Goal: Check status: Check status

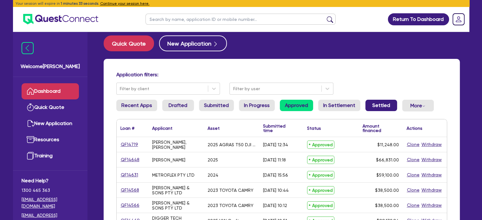
click at [381, 102] on link "Settled" at bounding box center [381, 105] width 32 height 11
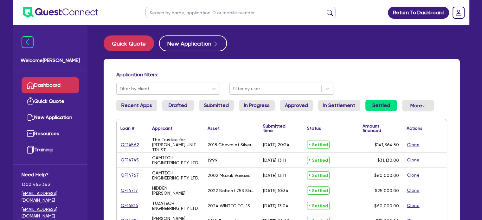
scroll to position [11, 0]
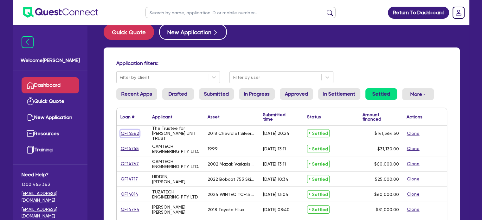
click at [126, 132] on link "QF14562" at bounding box center [129, 133] width 19 height 7
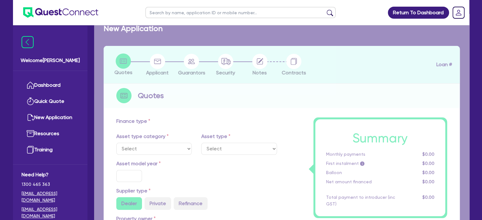
select select "CARS_AND_LIGHT_TRUCKS"
type input "2018"
radio input "false"
radio input "true"
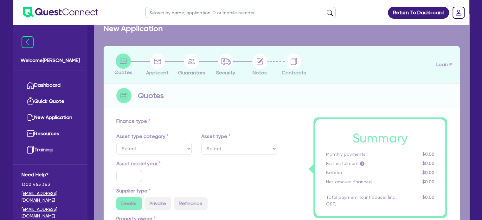
type input "139,500"
type input "11.89"
type input "16,800"
type input "17.95"
type input "1,100"
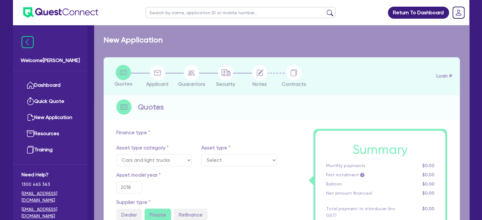
select select "VANS_AND_UTES"
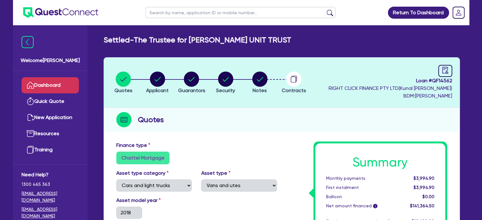
click at [61, 86] on link "Dashboard" at bounding box center [50, 85] width 57 height 16
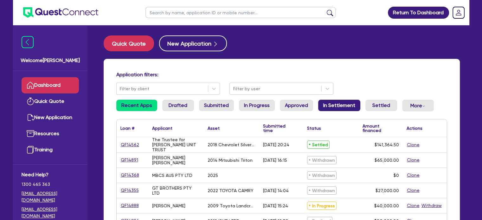
click at [331, 105] on link "In Settlement" at bounding box center [339, 105] width 42 height 11
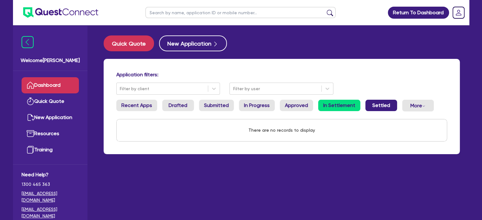
click at [373, 105] on link "Settled" at bounding box center [381, 105] width 32 height 11
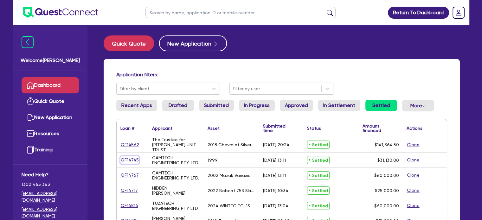
click at [128, 160] on link "QF14745" at bounding box center [129, 159] width 19 height 7
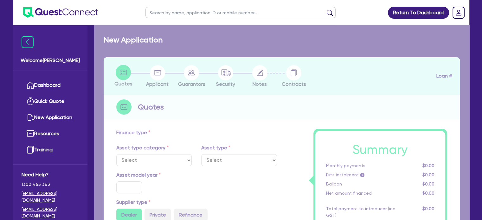
select select "SECONDARY_ASSETS"
type input "1999"
radio input "false"
radio input "true"
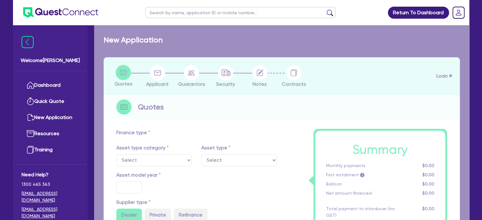
type input "31,130"
type input "7"
type input "2,179.1"
radio input "true"
type input "18.45"
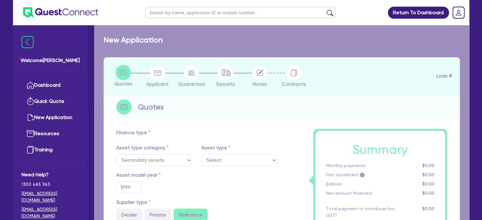
select select "CNC_AND_EDGE_BENDERS"
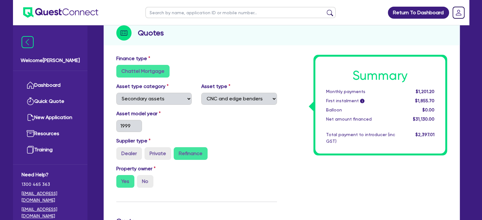
scroll to position [87, 0]
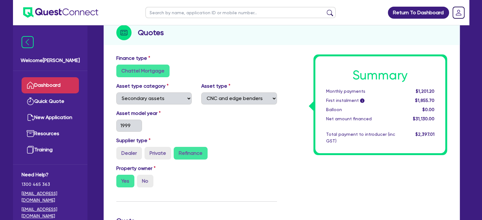
click at [46, 84] on link "Dashboard" at bounding box center [50, 85] width 57 height 16
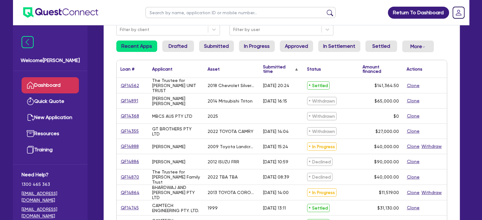
scroll to position [59, 0]
click at [375, 45] on link "Settled" at bounding box center [381, 46] width 32 height 11
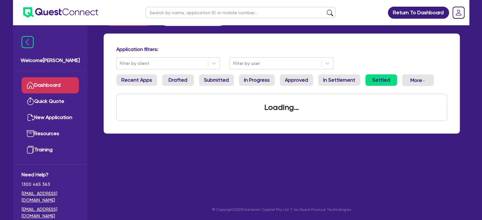
scroll to position [59, 0]
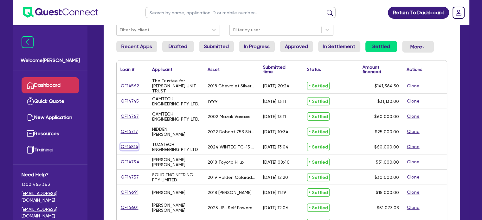
click at [126, 146] on link "QF14814" at bounding box center [129, 146] width 18 height 7
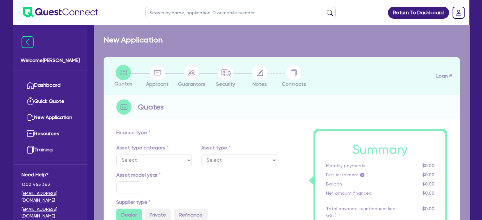
select select "SECONDARY_ASSETS"
type input "2024"
radio input "false"
radio input "true"
type input "60,000"
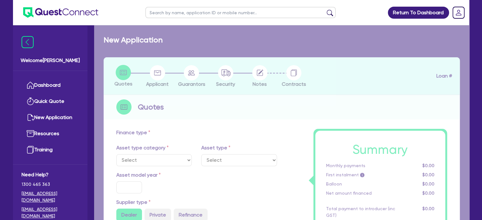
type input "11"
type input "6,600"
type input "18.45"
select select "CNC_AND_EDGE_BENDERS"
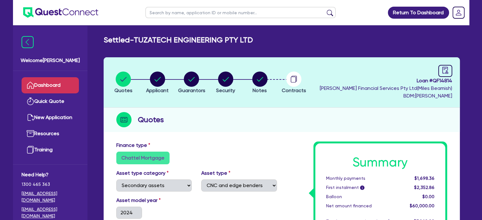
click at [49, 87] on link "Dashboard" at bounding box center [50, 85] width 57 height 16
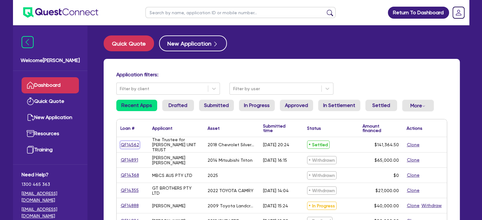
click at [129, 147] on link "QF14562" at bounding box center [129, 144] width 19 height 7
select select "CARS_AND_LIGHT_TRUCKS"
select select "VANS_AND_UTES"
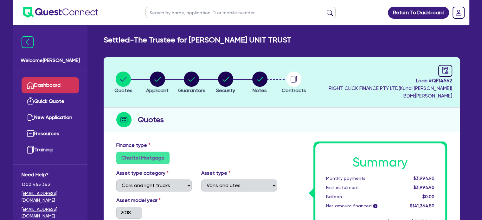
click at [58, 86] on link "Dashboard" at bounding box center [50, 85] width 57 height 16
